Goal: Task Accomplishment & Management: Use online tool/utility

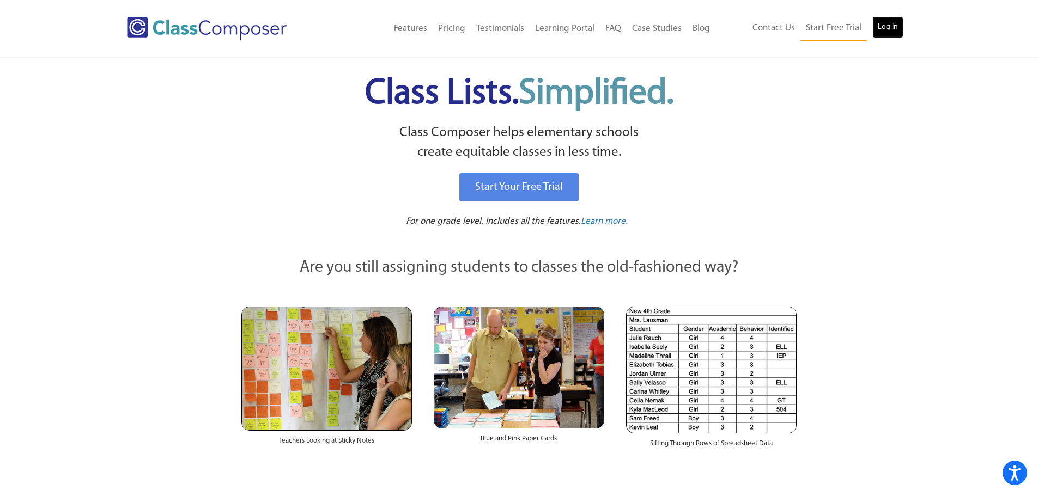
click at [897, 26] on link "Log In" at bounding box center [887, 27] width 31 height 22
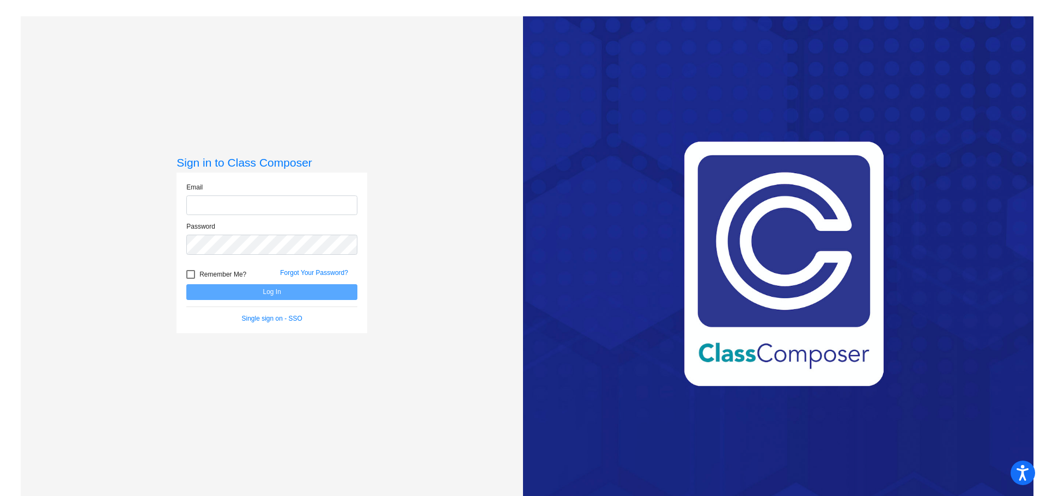
type input "[EMAIL_ADDRESS][DOMAIN_NAME]"
click at [256, 294] on button "Log In" at bounding box center [271, 292] width 171 height 16
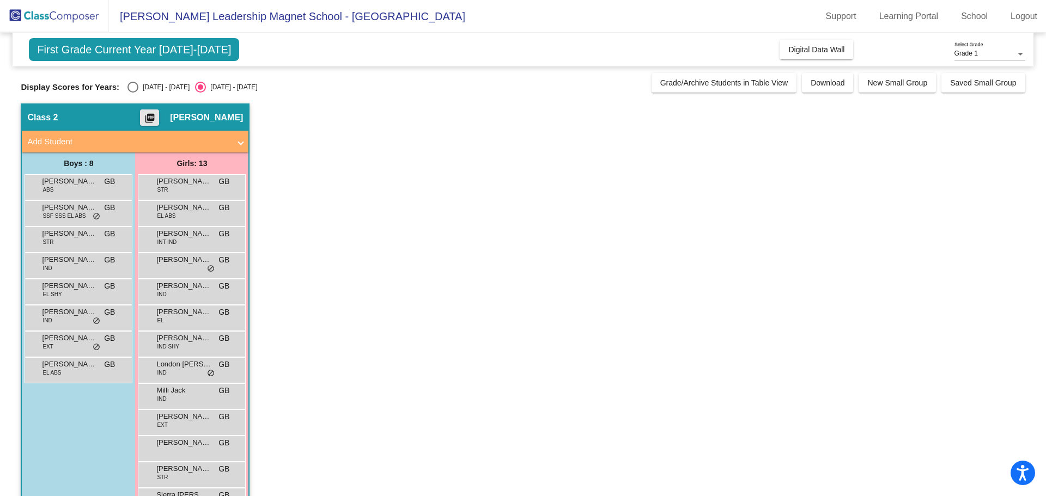
click at [156, 116] on mat-icon "picture_as_pdf" at bounding box center [149, 120] width 13 height 15
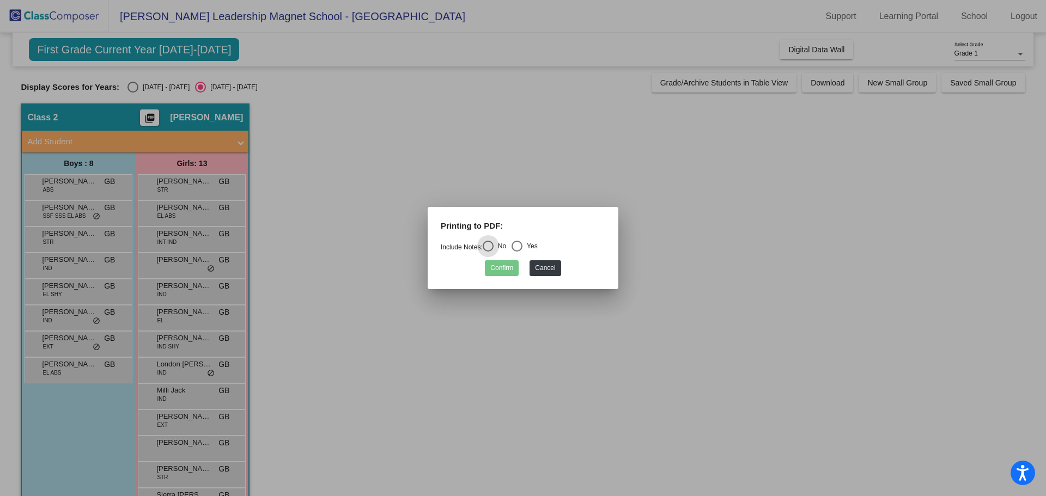
click at [518, 246] on div "Select an option" at bounding box center [517, 246] width 11 height 11
click at [517, 252] on input "Yes" at bounding box center [516, 252] width 1 height 1
radio input "true"
drag, startPoint x: 505, startPoint y: 269, endPoint x: 635, endPoint y: 266, distance: 130.2
click at [505, 269] on button "Confirm" at bounding box center [502, 268] width 34 height 16
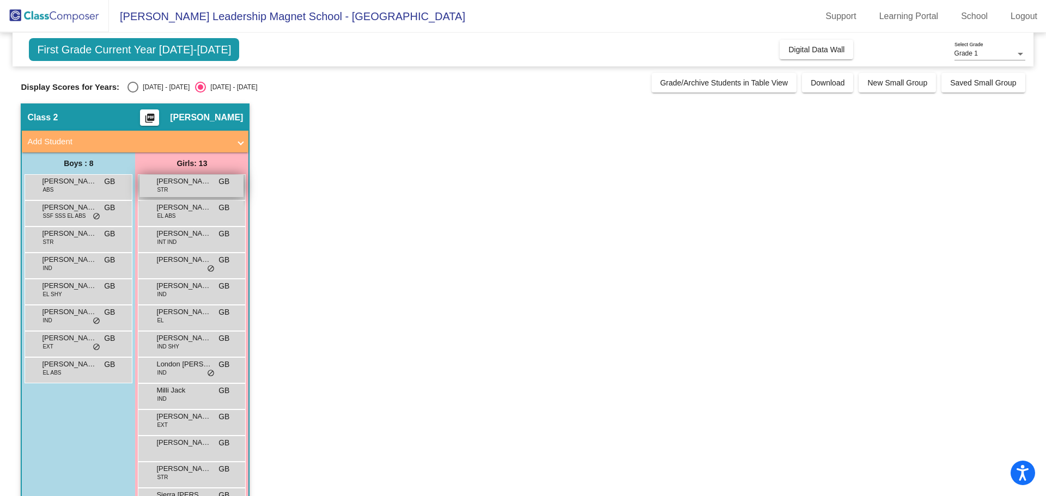
click at [174, 185] on span "Annahleah Parmley" at bounding box center [183, 181] width 54 height 11
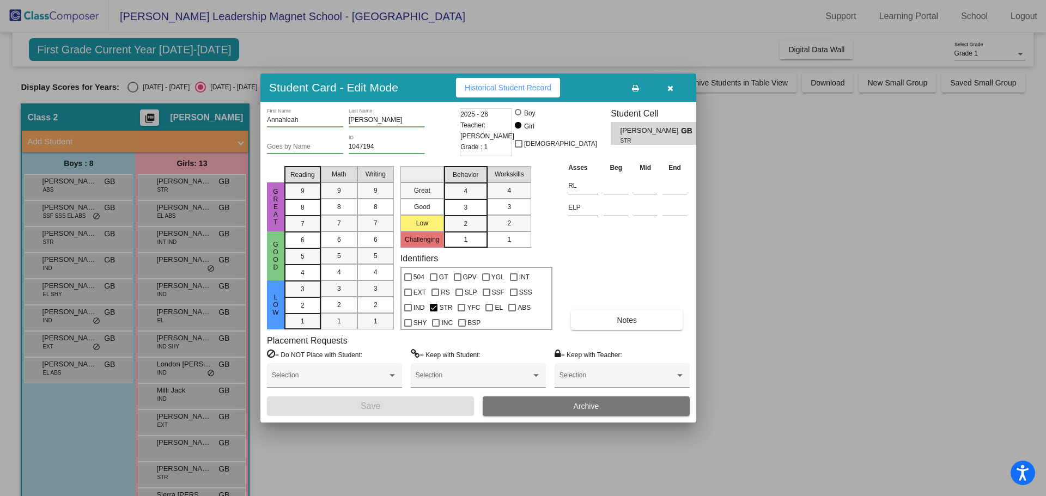
click at [490, 86] on span "Historical Student Record" at bounding box center [508, 87] width 87 height 9
drag, startPoint x: 672, startPoint y: 86, endPoint x: 713, endPoint y: 99, distance: 43.6
click at [672, 86] on icon "button" at bounding box center [670, 88] width 6 height 8
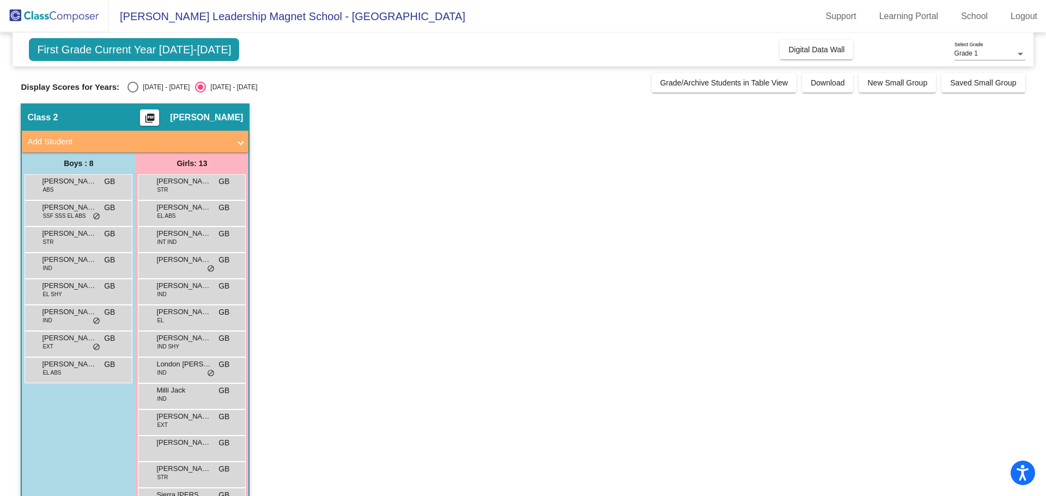
click at [981, 49] on div "Grade 1 Select Grade" at bounding box center [990, 51] width 71 height 19
click at [1006, 50] on span "Grade 1" at bounding box center [990, 54] width 71 height 20
click at [1018, 54] on div at bounding box center [1020, 54] width 5 height 3
click at [1018, 54] on span "Grade 1" at bounding box center [990, 54] width 71 height 20
click at [136, 86] on div "Select an option" at bounding box center [132, 87] width 11 height 11
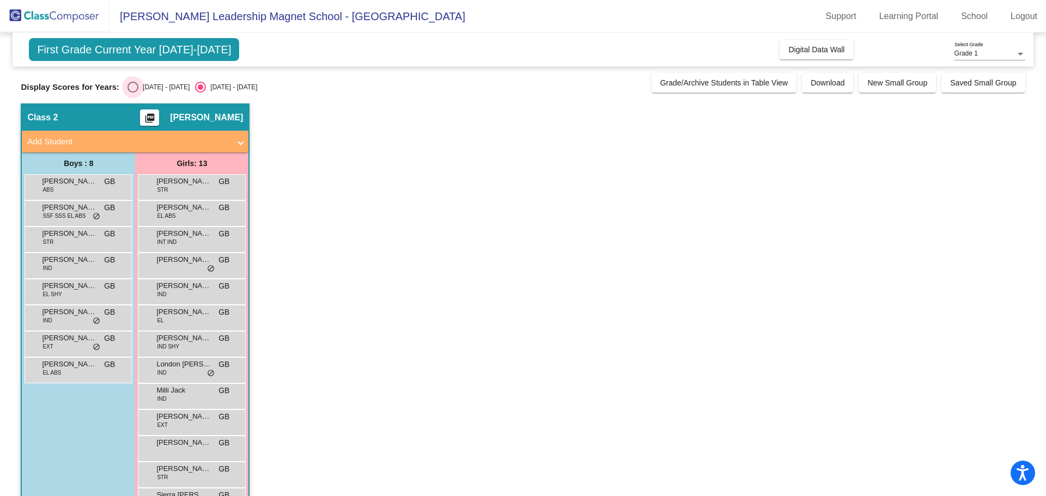
click at [133, 93] on input "2024 - 2025" at bounding box center [132, 93] width 1 height 1
radio input "true"
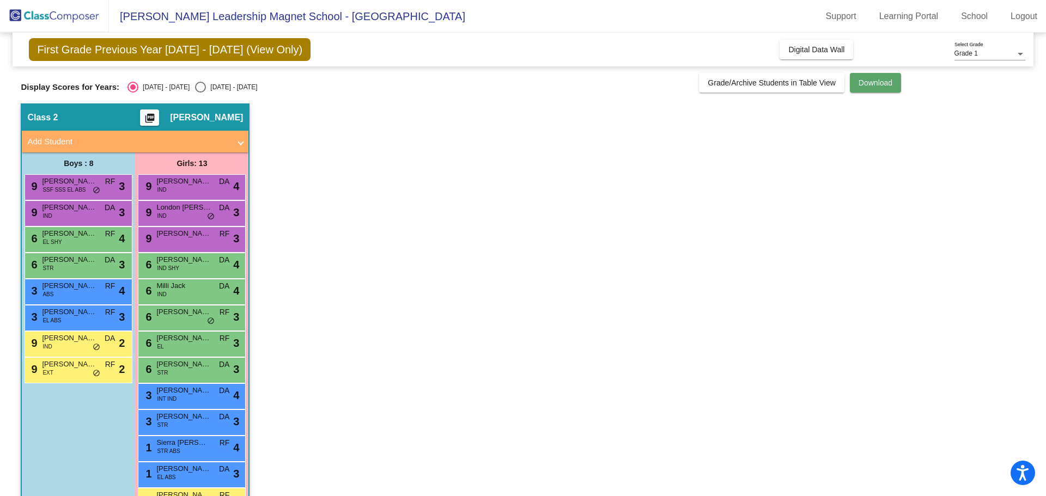
click at [876, 84] on span "Download" at bounding box center [876, 82] width 34 height 9
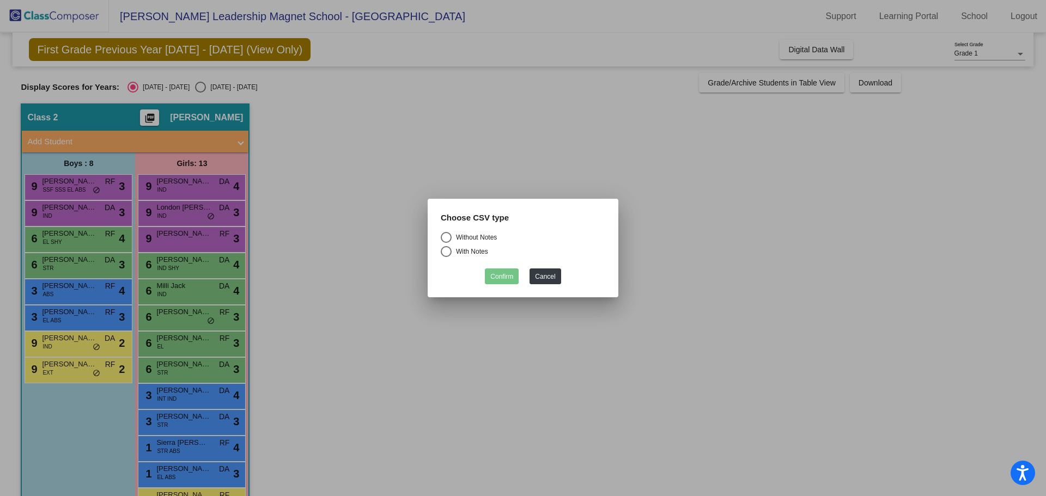
drag, startPoint x: 442, startPoint y: 253, endPoint x: 432, endPoint y: 290, distance: 38.3
click at [430, 293] on mat-dialog-container "Choose CSV type Without Notes With Notes Confirm Cancel" at bounding box center [523, 248] width 191 height 99
click at [447, 237] on div "Select an option" at bounding box center [446, 237] width 11 height 11
click at [446, 243] on input "Without Notes" at bounding box center [446, 243] width 1 height 1
radio input "true"
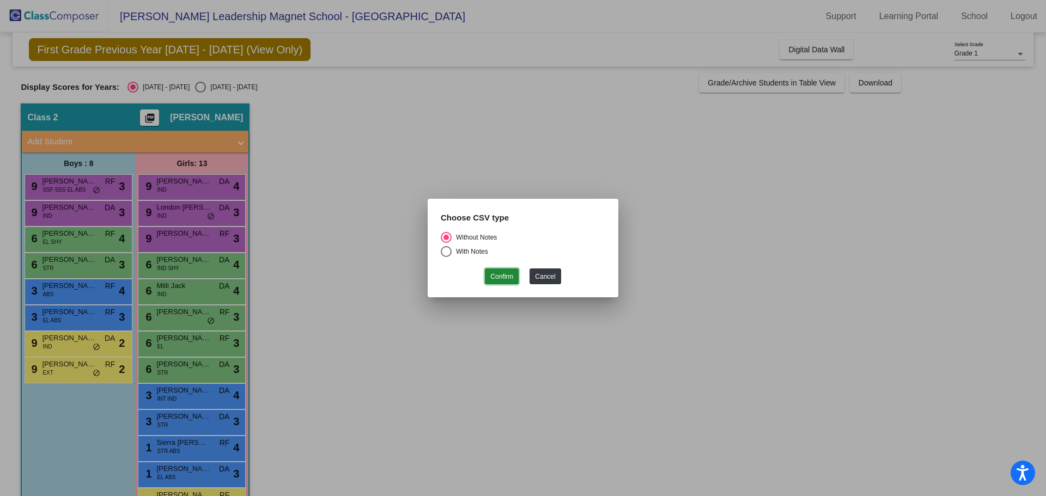
click at [501, 277] on button "Confirm" at bounding box center [502, 277] width 34 height 16
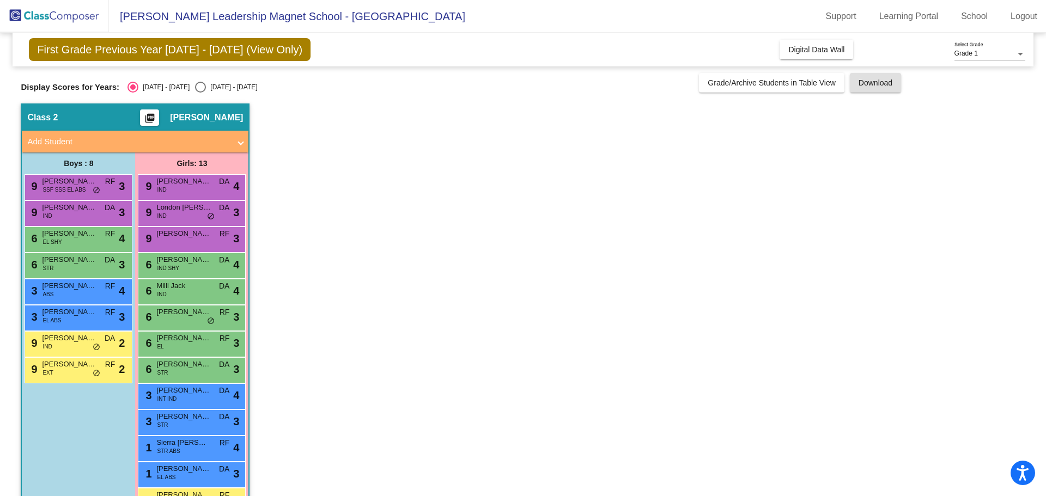
scroll to position [35, 0]
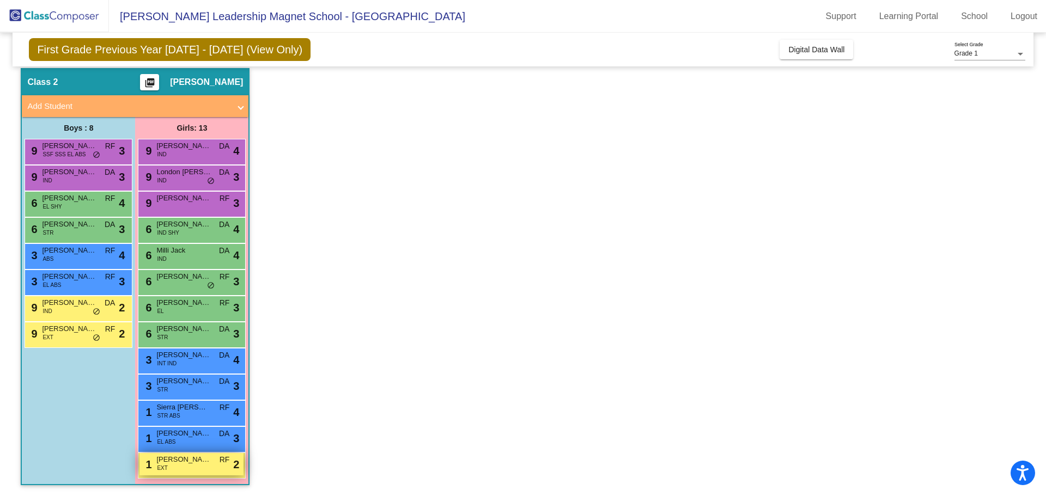
click at [191, 465] on span "Nadia Torres" at bounding box center [183, 459] width 54 height 11
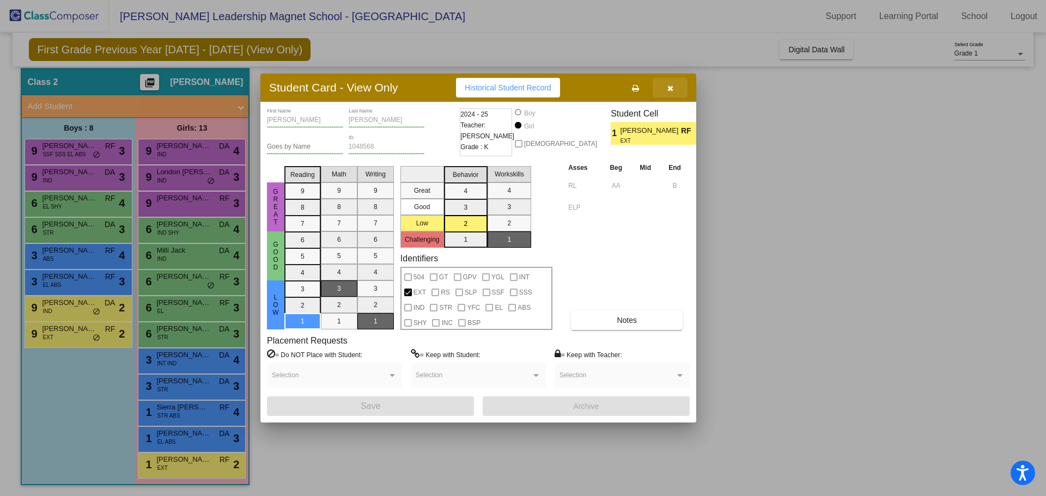
click at [672, 88] on icon "button" at bounding box center [670, 88] width 6 height 8
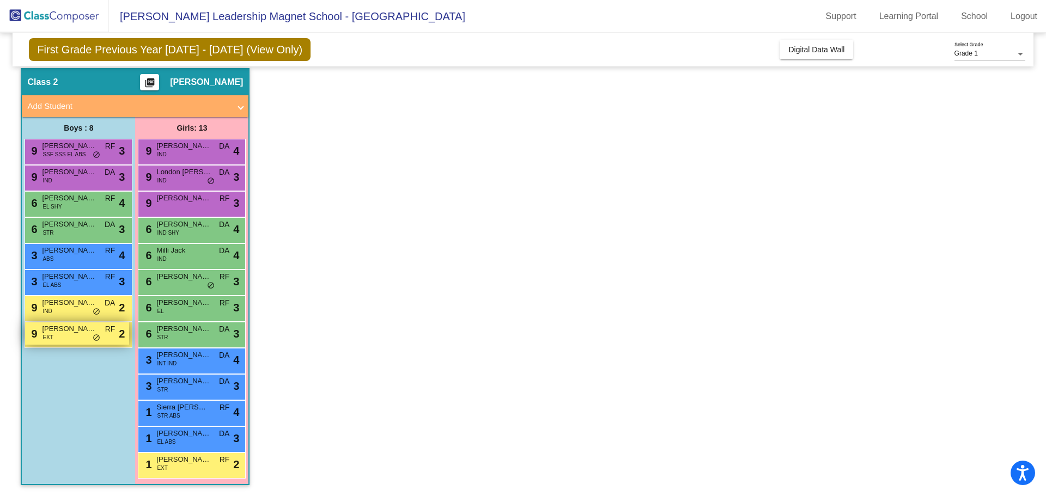
click at [71, 337] on div "9 Santiago Rodriguez Castaneda EXT RF lock do_not_disturb_alt 2" at bounding box center [77, 334] width 104 height 22
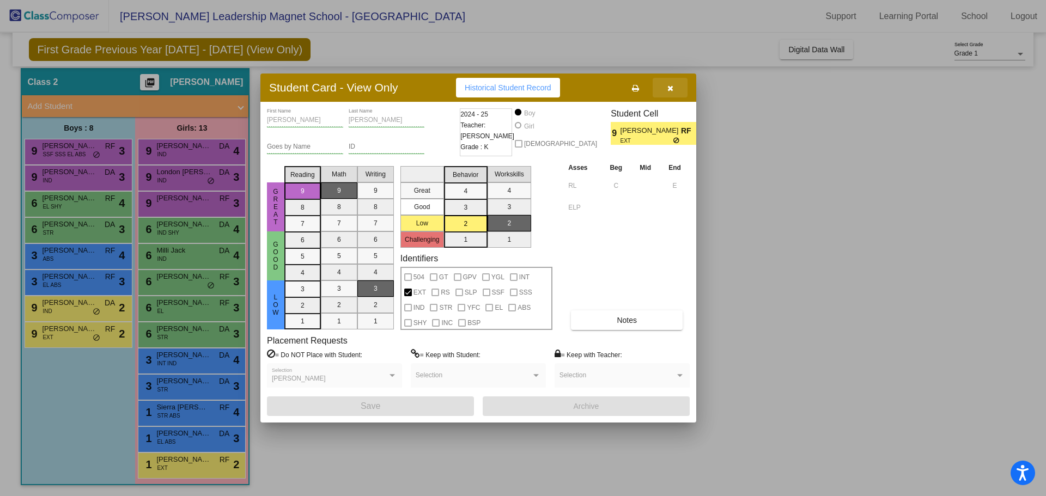
click at [671, 89] on icon "button" at bounding box center [670, 88] width 6 height 8
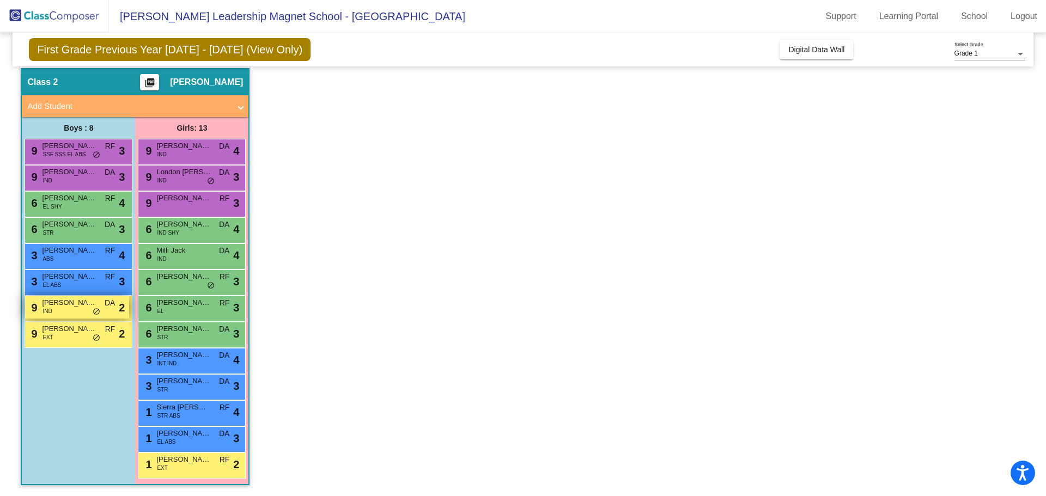
click at [62, 307] on span "Phoenix Pacheco Campos" at bounding box center [69, 302] width 54 height 11
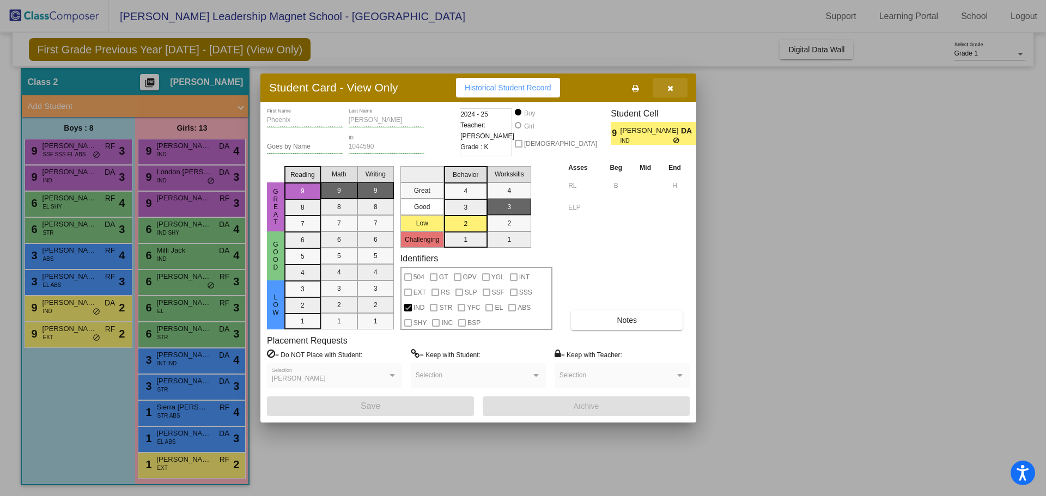
click at [679, 91] on button "button" at bounding box center [670, 88] width 35 height 20
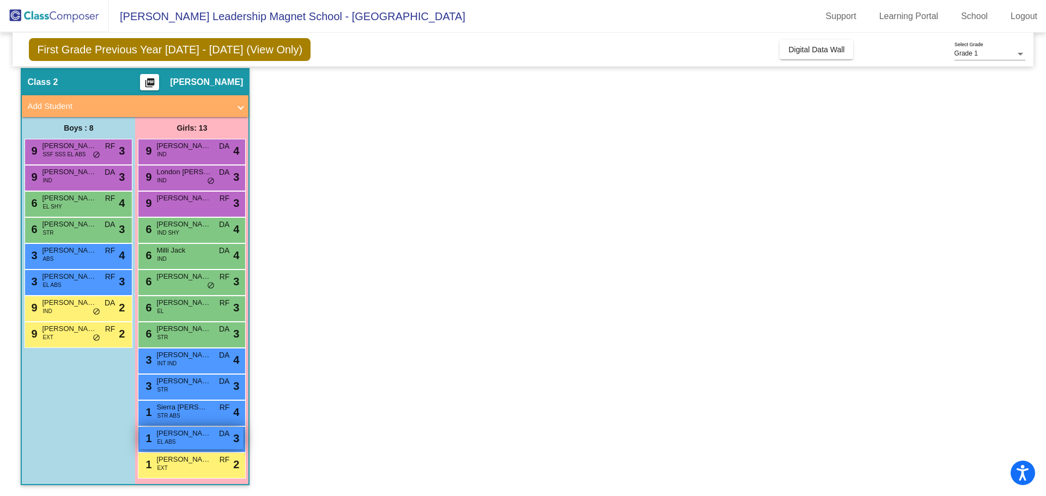
click at [191, 435] on span "Aurora Mendoza Lopez" at bounding box center [183, 433] width 54 height 11
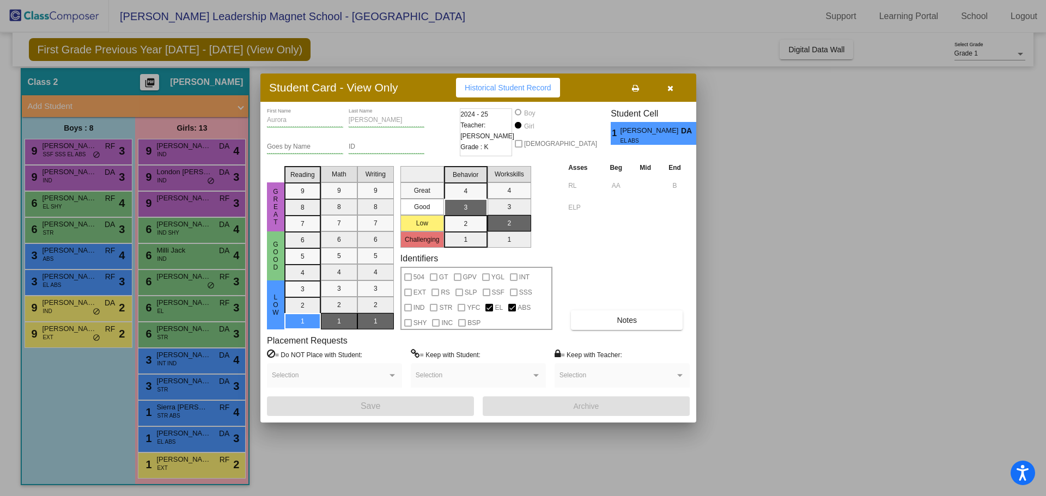
click at [674, 89] on button "button" at bounding box center [670, 88] width 35 height 20
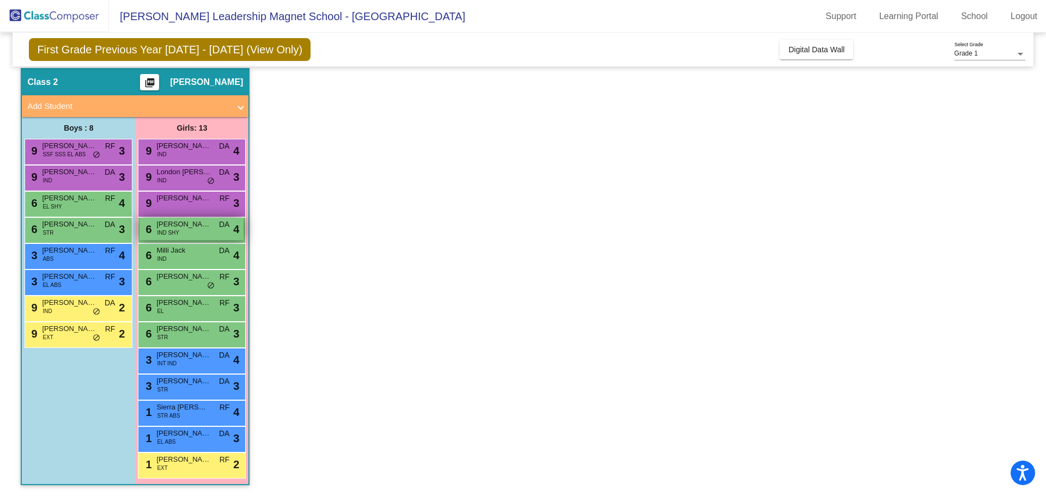
click at [179, 231] on span "IND SHY" at bounding box center [168, 233] width 22 height 8
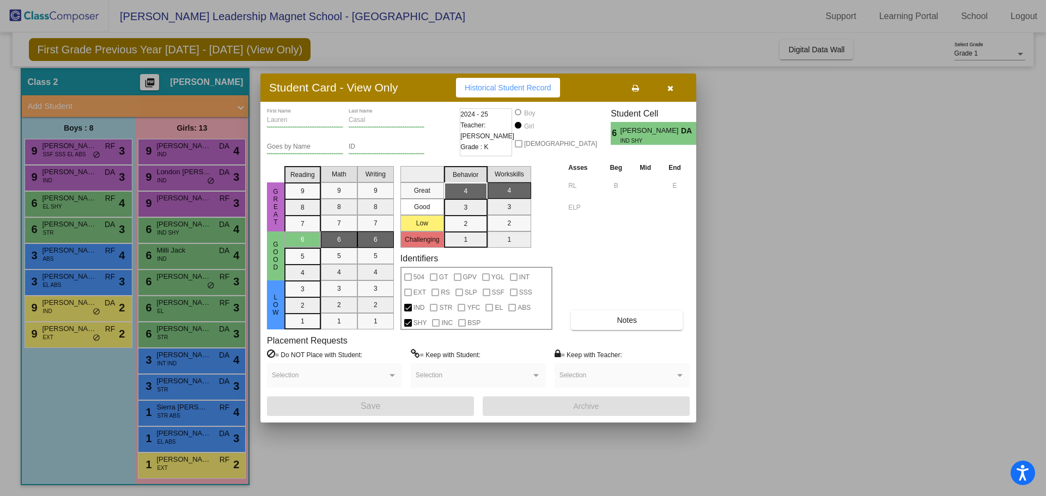
click at [175, 254] on div at bounding box center [523, 248] width 1046 height 496
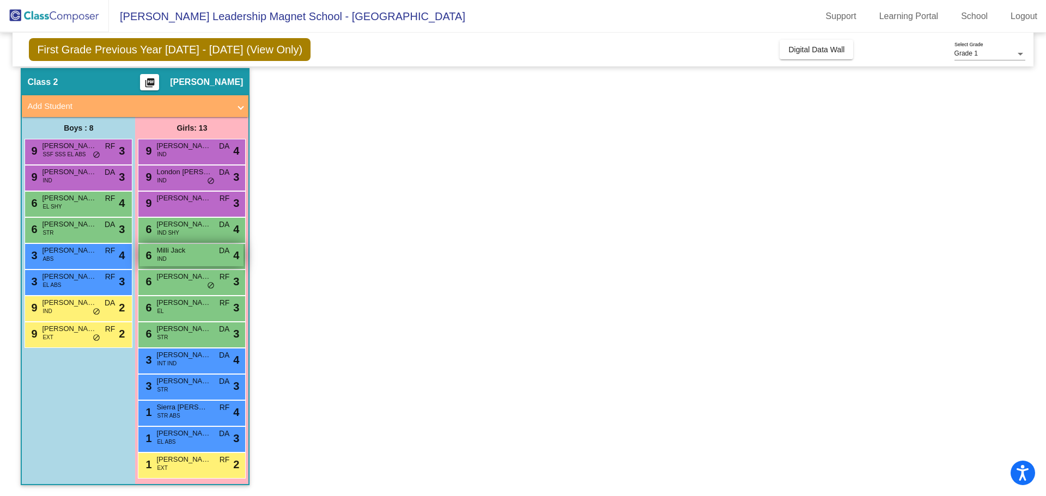
click at [190, 254] on span "Milli Jack" at bounding box center [183, 250] width 54 height 11
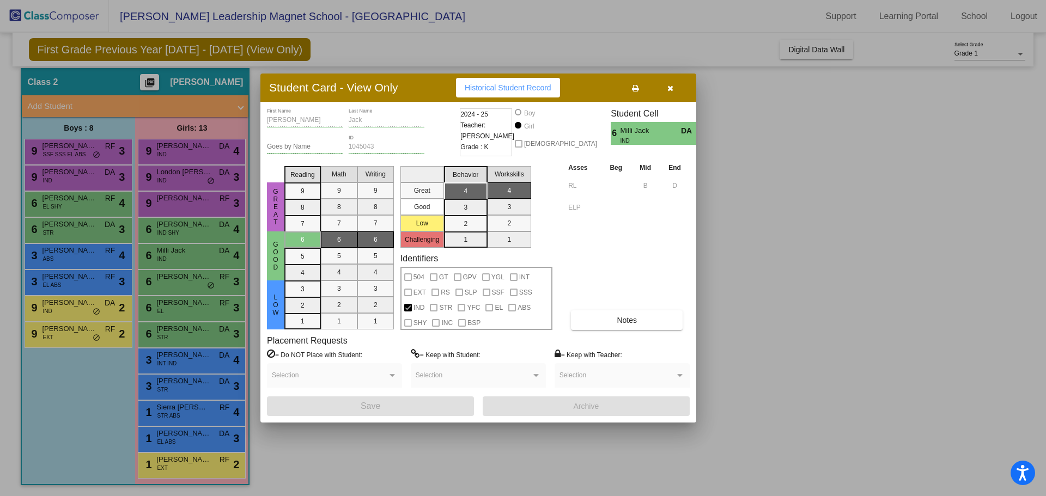
click at [185, 281] on div at bounding box center [523, 248] width 1046 height 496
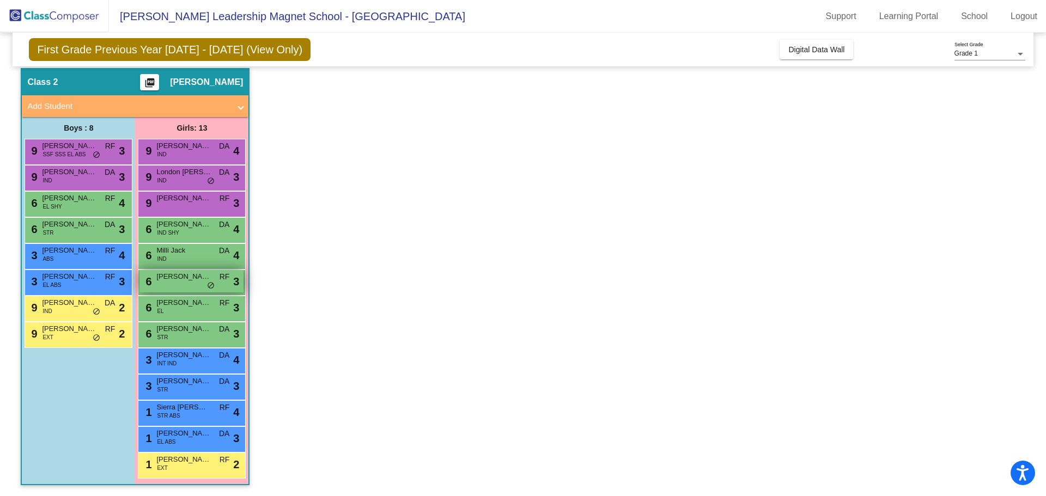
click at [185, 281] on span "Daisy Gallardo" at bounding box center [183, 276] width 54 height 11
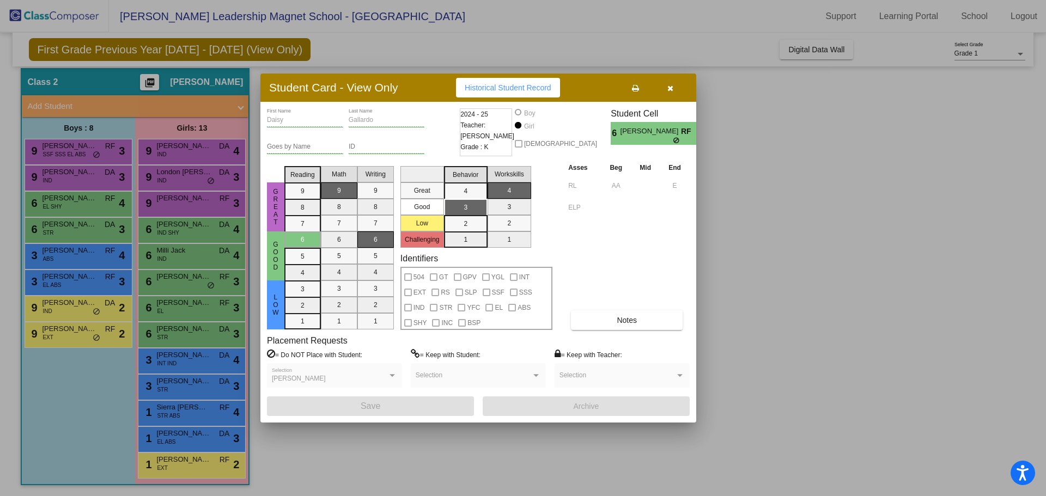
click at [179, 306] on div at bounding box center [523, 248] width 1046 height 496
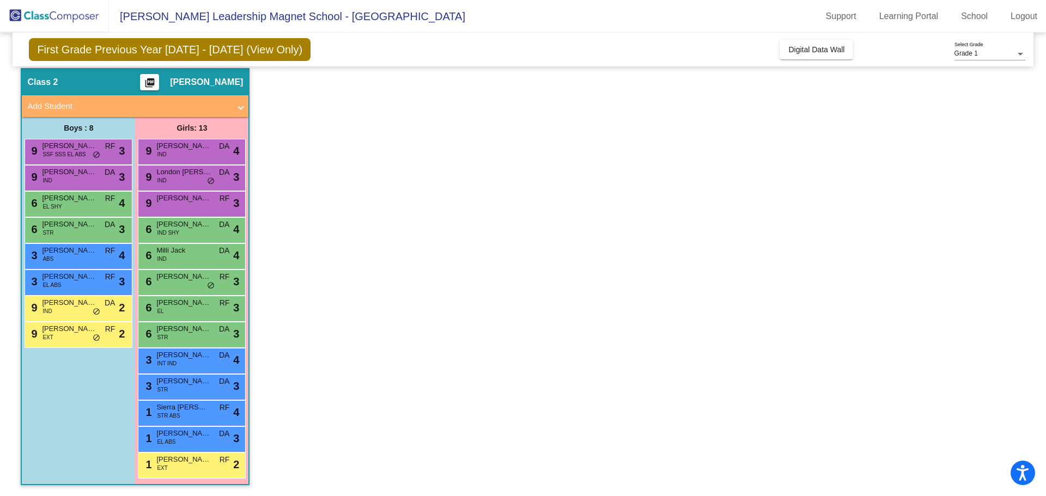
click at [179, 306] on span "Gianna Navarro" at bounding box center [183, 302] width 54 height 11
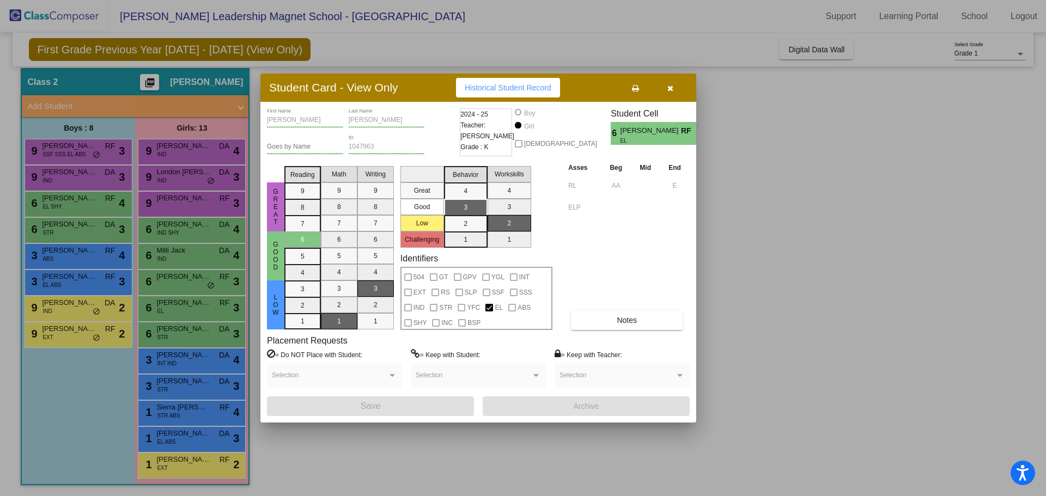
click at [175, 301] on div at bounding box center [523, 248] width 1046 height 496
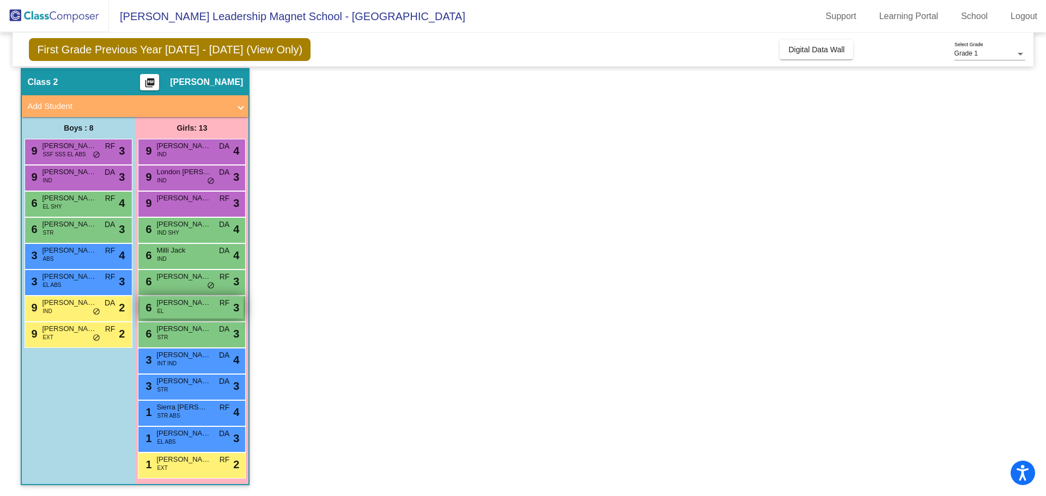
click at [177, 307] on span "Gianna Navarro" at bounding box center [183, 302] width 54 height 11
